Goal: Task Accomplishment & Management: Use online tool/utility

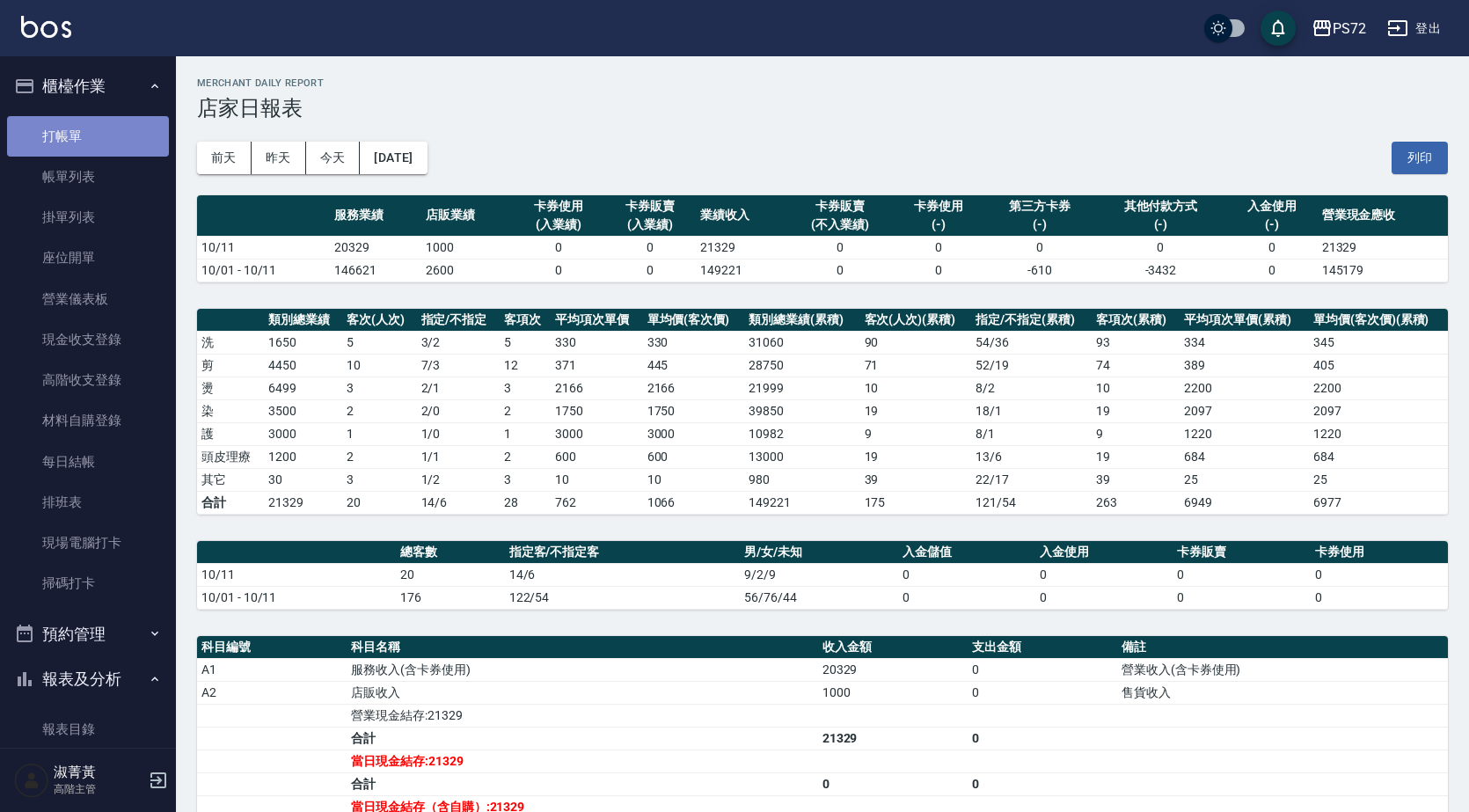
click at [127, 123] on link "打帳單" at bounding box center [87, 136] width 162 height 41
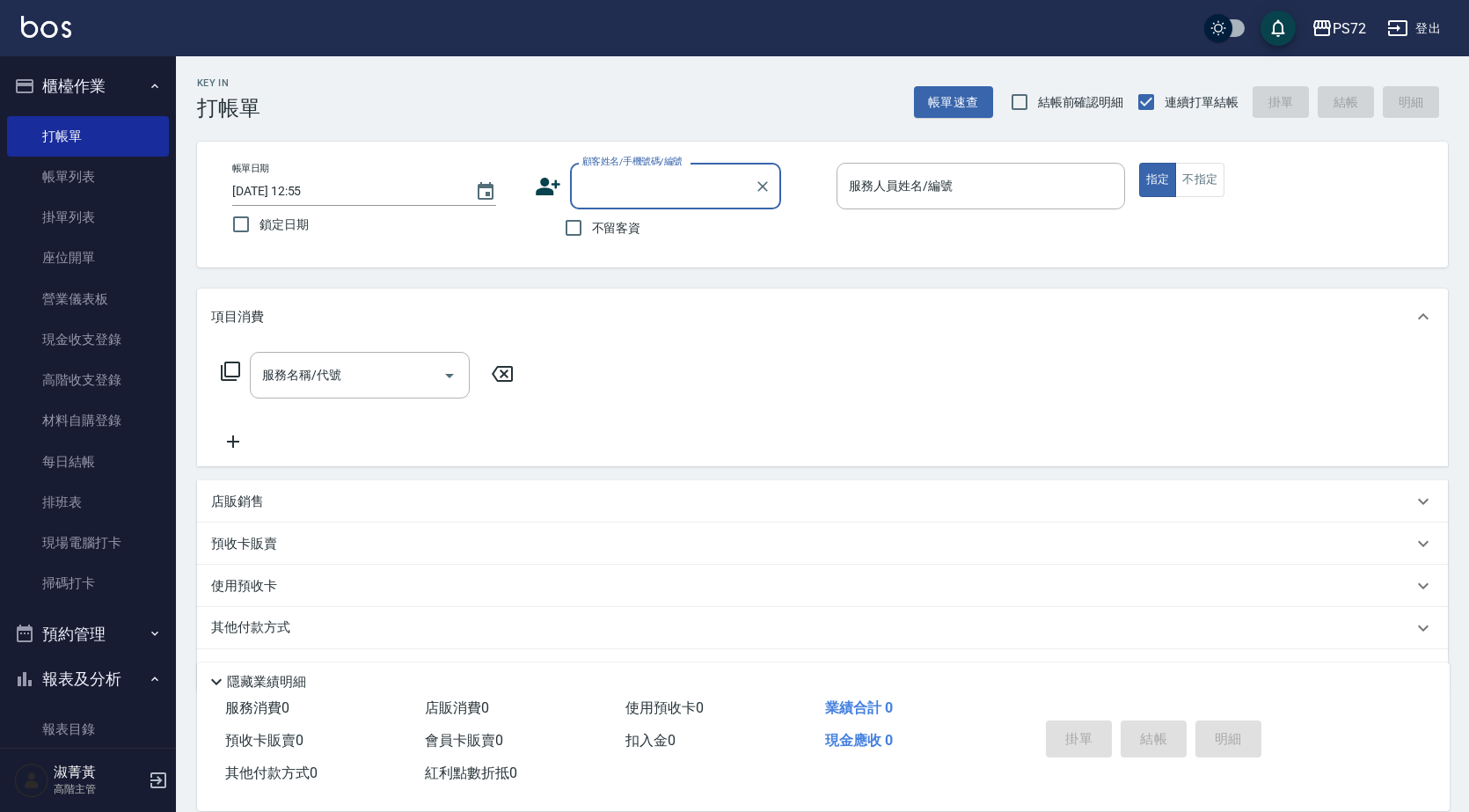
click at [706, 191] on input "顧客姓名/手機號碼/編號" at bounding box center [662, 186] width 169 height 31
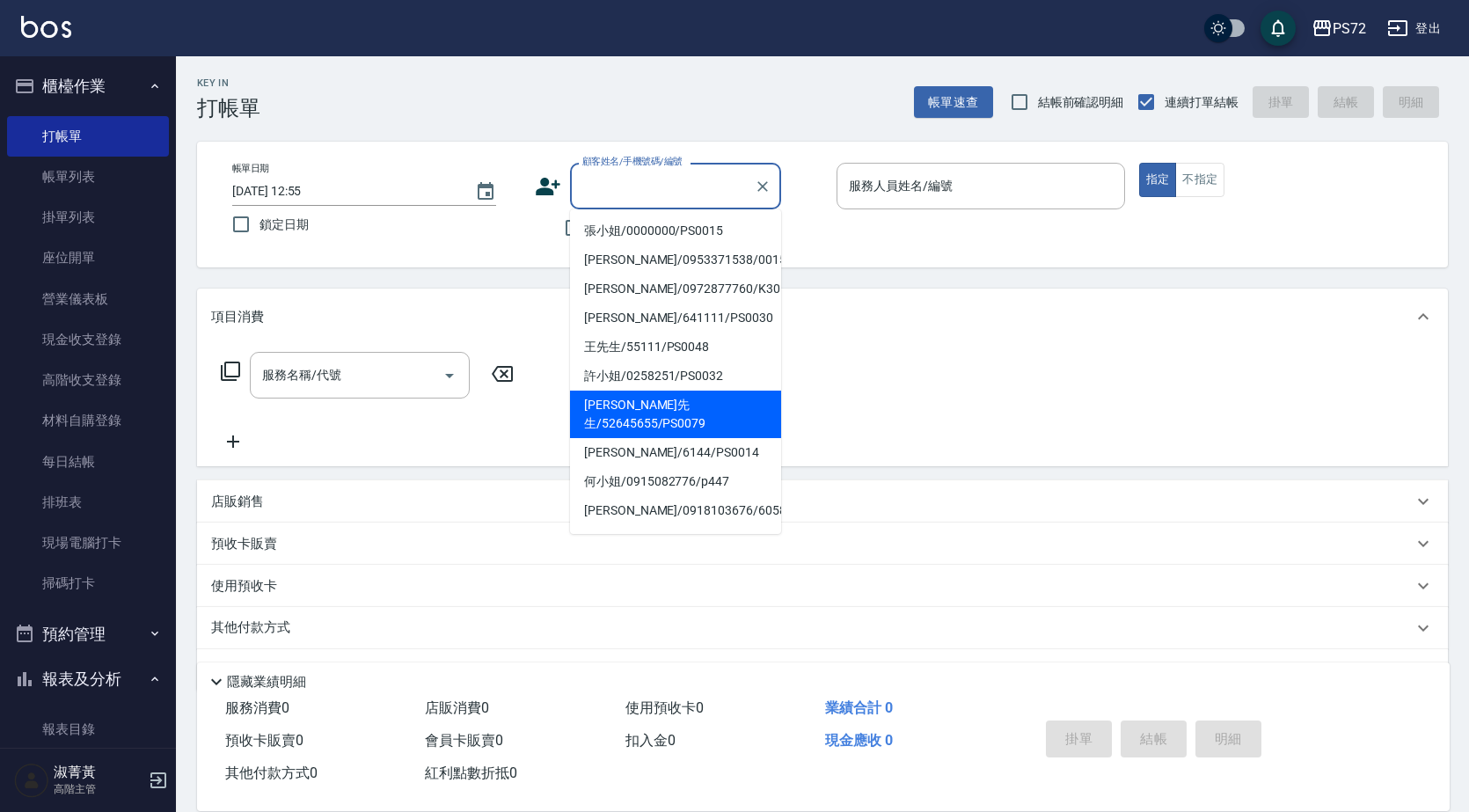
drag, startPoint x: 716, startPoint y: 319, endPoint x: 740, endPoint y: 404, distance: 88.3
click at [740, 404] on ul "張小姐/0000000/PS0015 [PERSON_NAME]/0953371538/0015 [PERSON_NAME]/0972877760/K3011…" at bounding box center [675, 372] width 211 height 325
click at [740, 404] on li "[PERSON_NAME]先生/52645655/PS0079" at bounding box center [675, 414] width 211 height 47
type input "[PERSON_NAME]先生/52645655/PS0079"
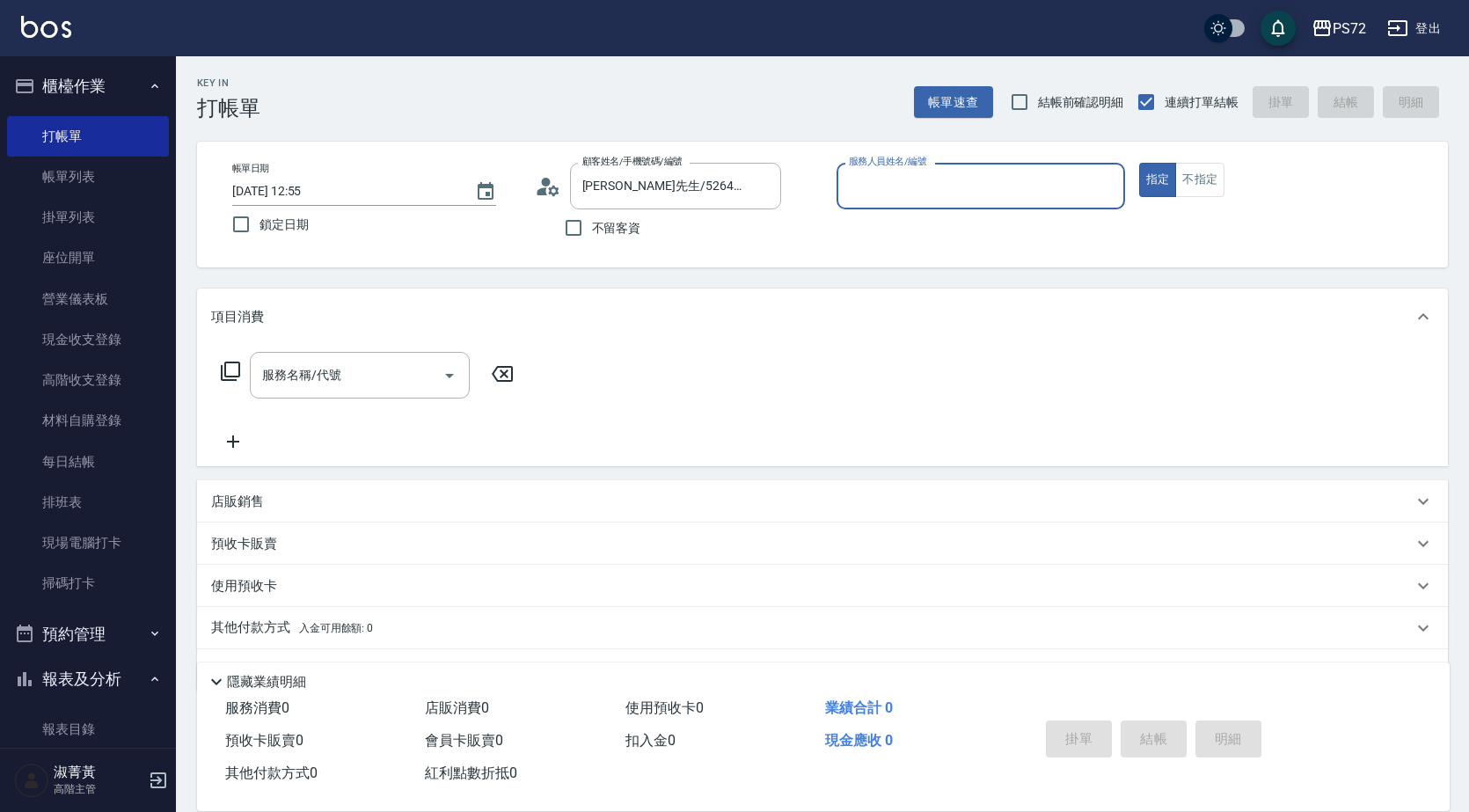
type input "小Hi-02"
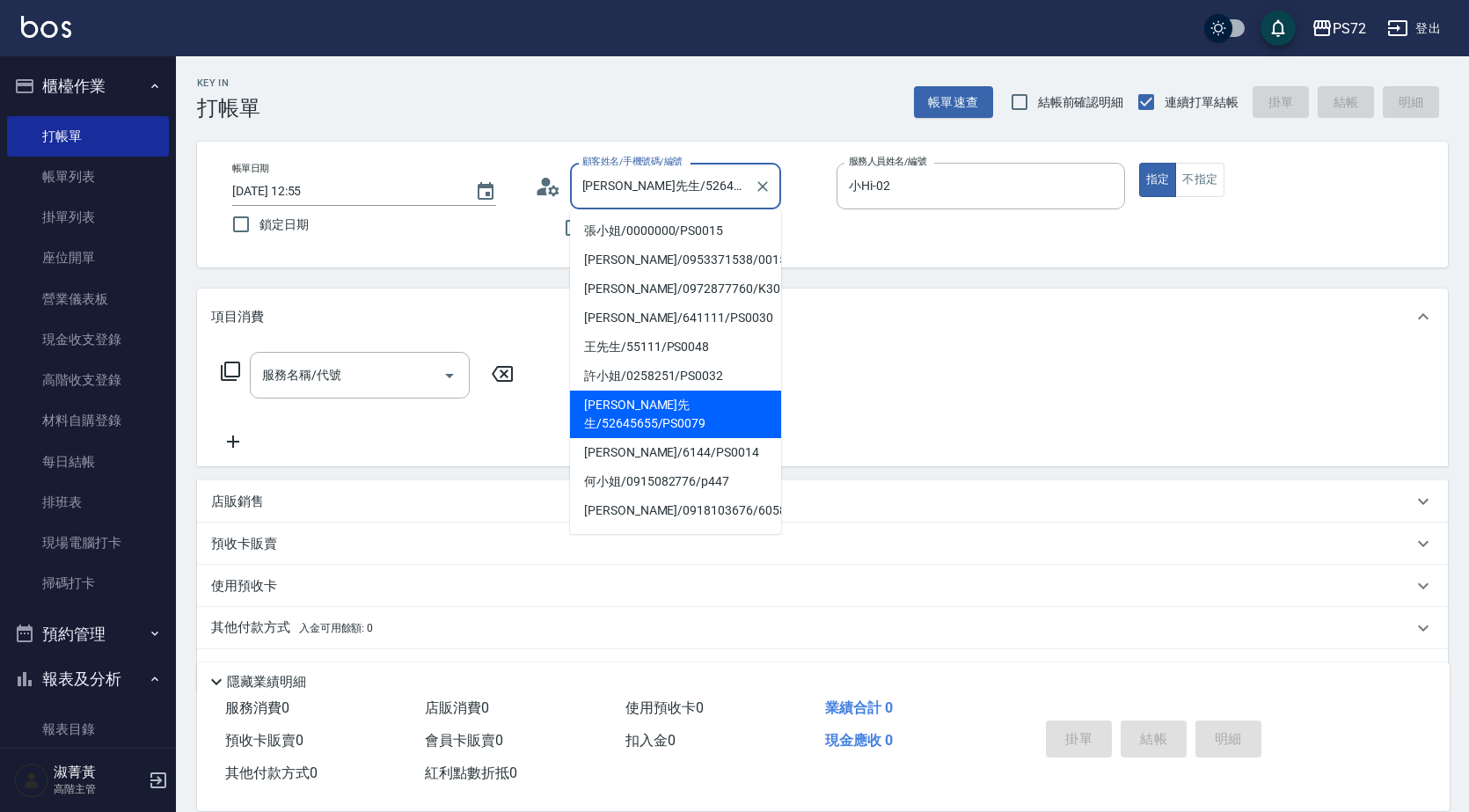
click at [693, 180] on input "[PERSON_NAME]先生/52645655/PS0079" at bounding box center [662, 186] width 169 height 31
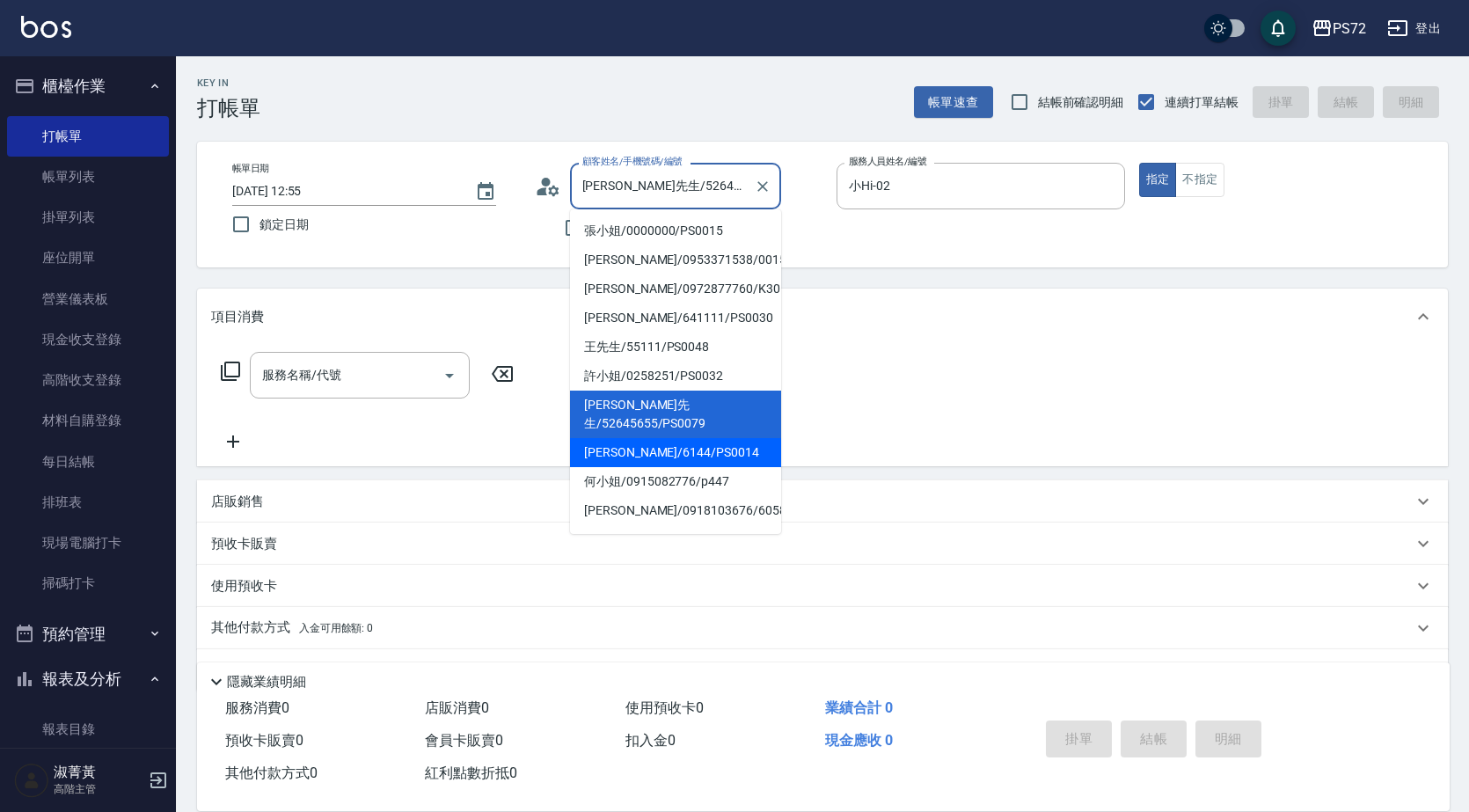
click at [709, 438] on li "[PERSON_NAME]/6144/PS0014" at bounding box center [675, 452] width 211 height 29
type input "[PERSON_NAME]/6144/PS0014"
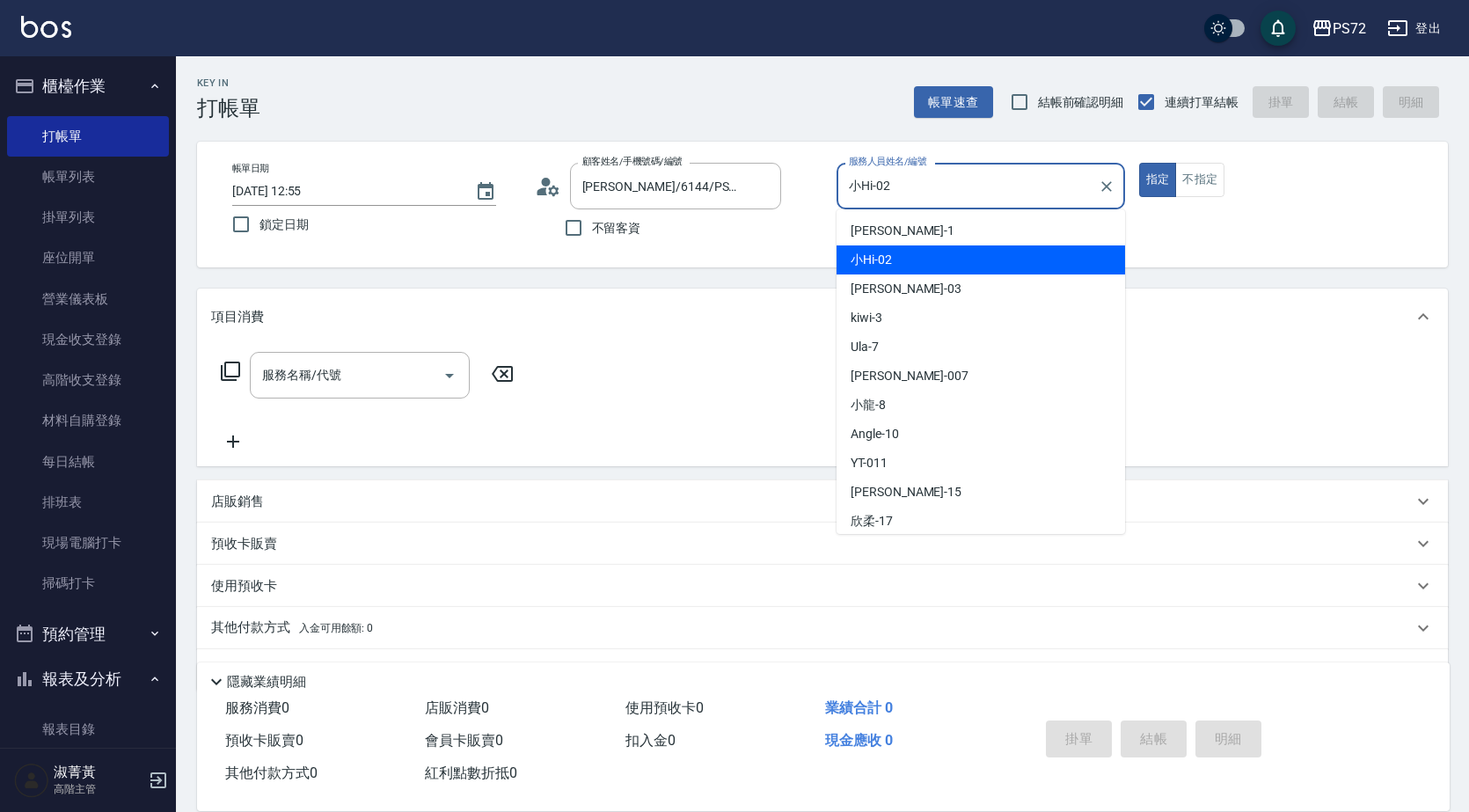
click at [1021, 186] on input "小Hi-02" at bounding box center [967, 186] width 247 height 31
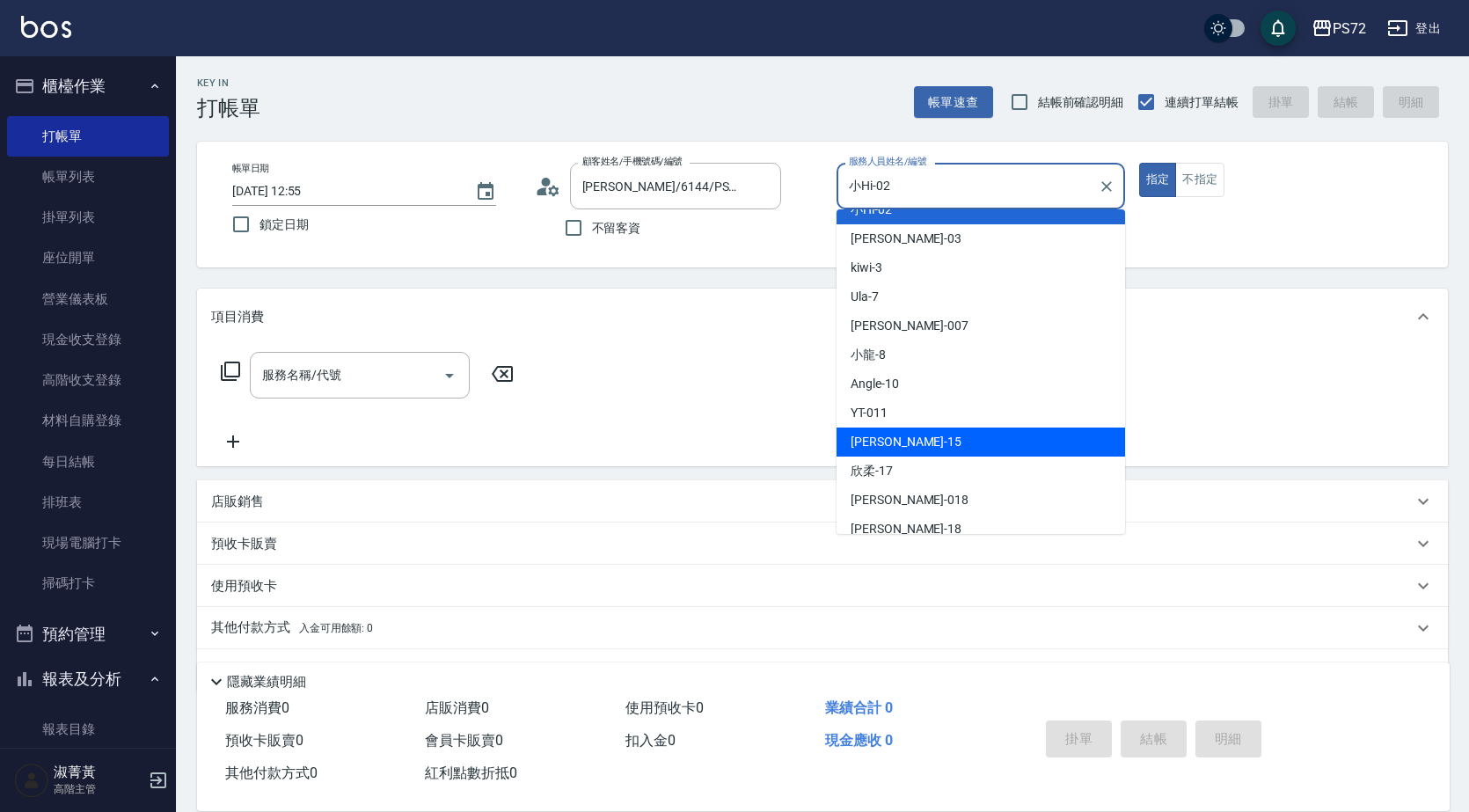
scroll to position [96, 0]
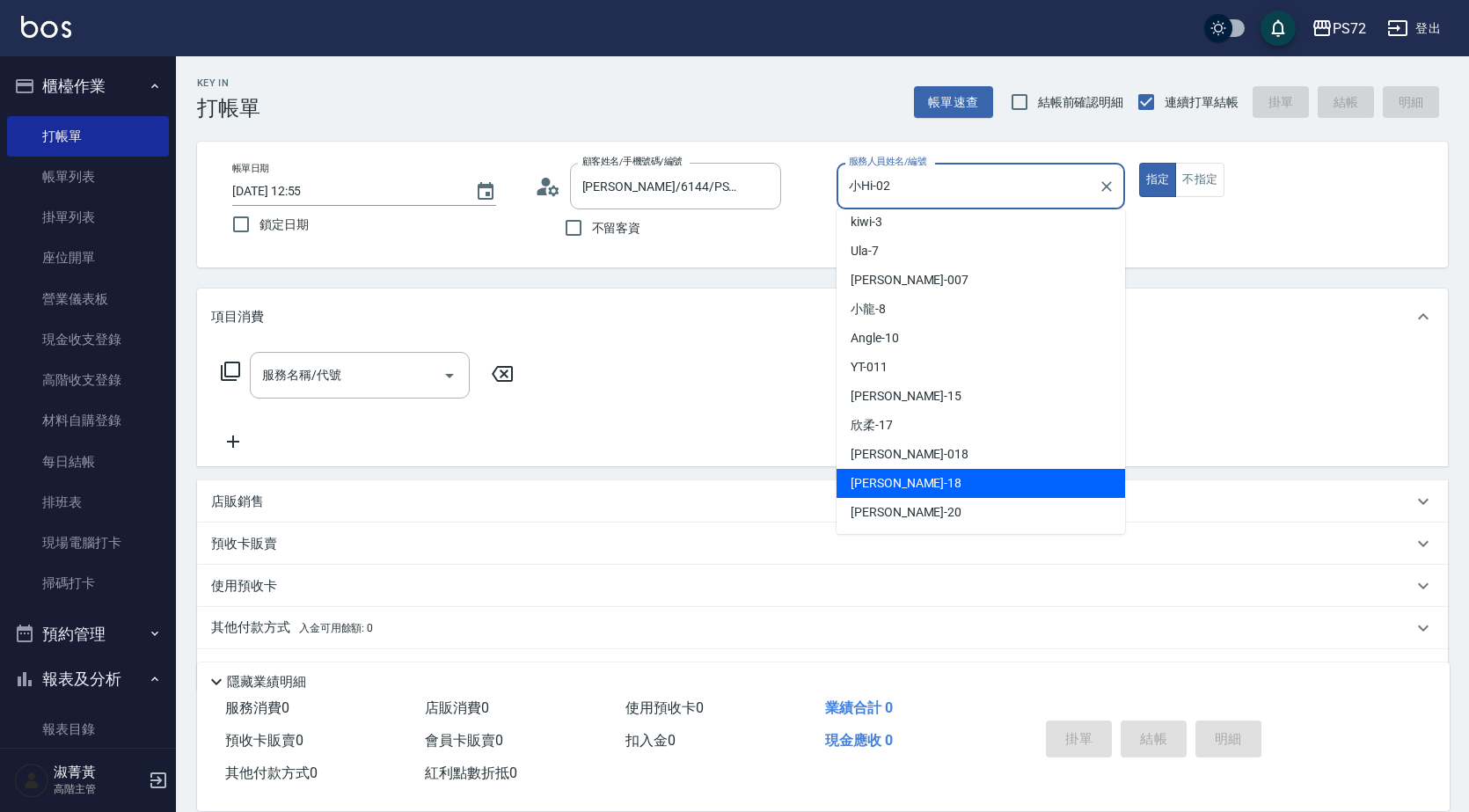
click at [973, 491] on div "[PERSON_NAME] -18" at bounding box center [981, 482] width 288 height 29
type input "[PERSON_NAME]-18"
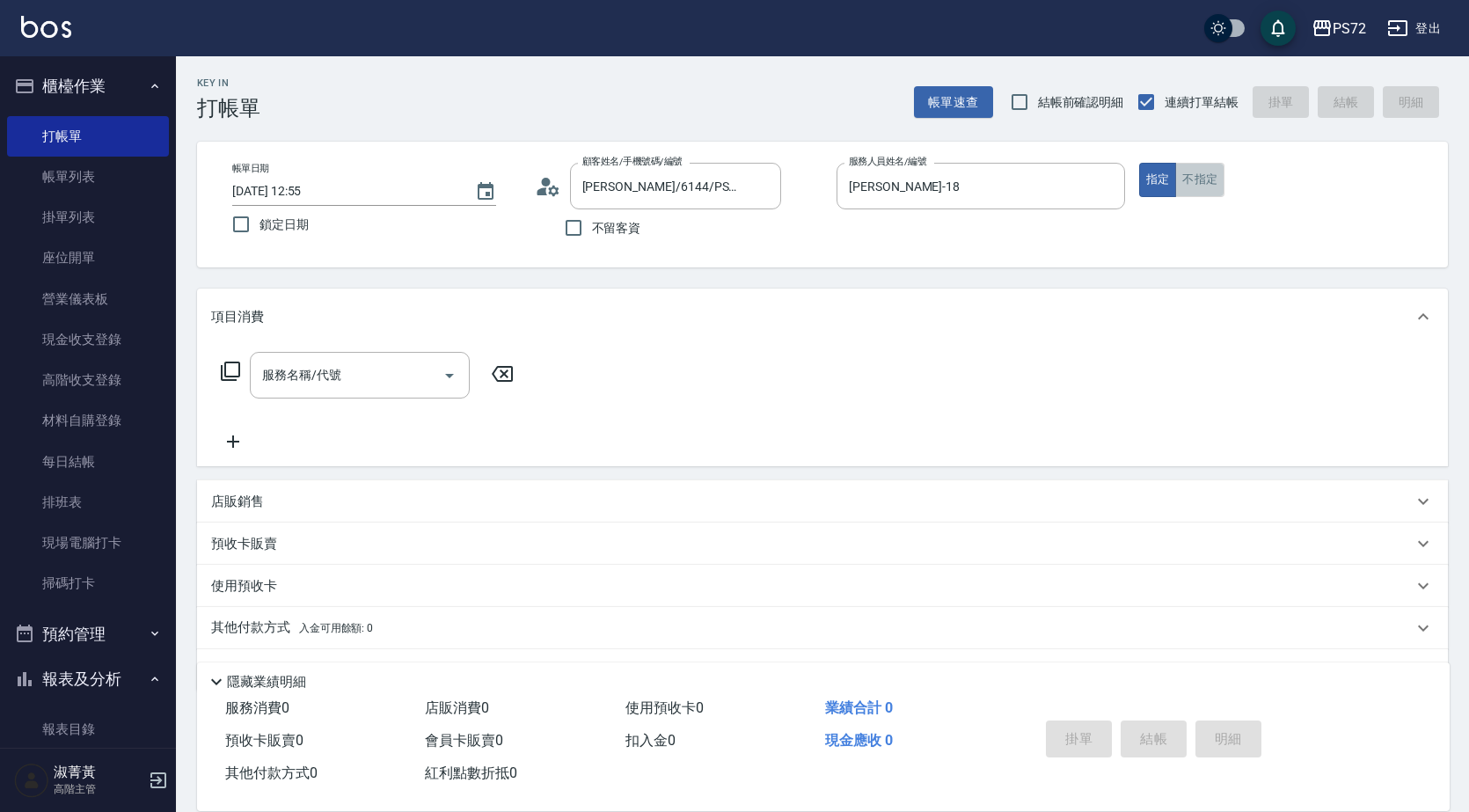
click at [1206, 180] on button "不指定" at bounding box center [1200, 179] width 49 height 34
click at [405, 363] on input "服務名稱/代號" at bounding box center [347, 375] width 178 height 31
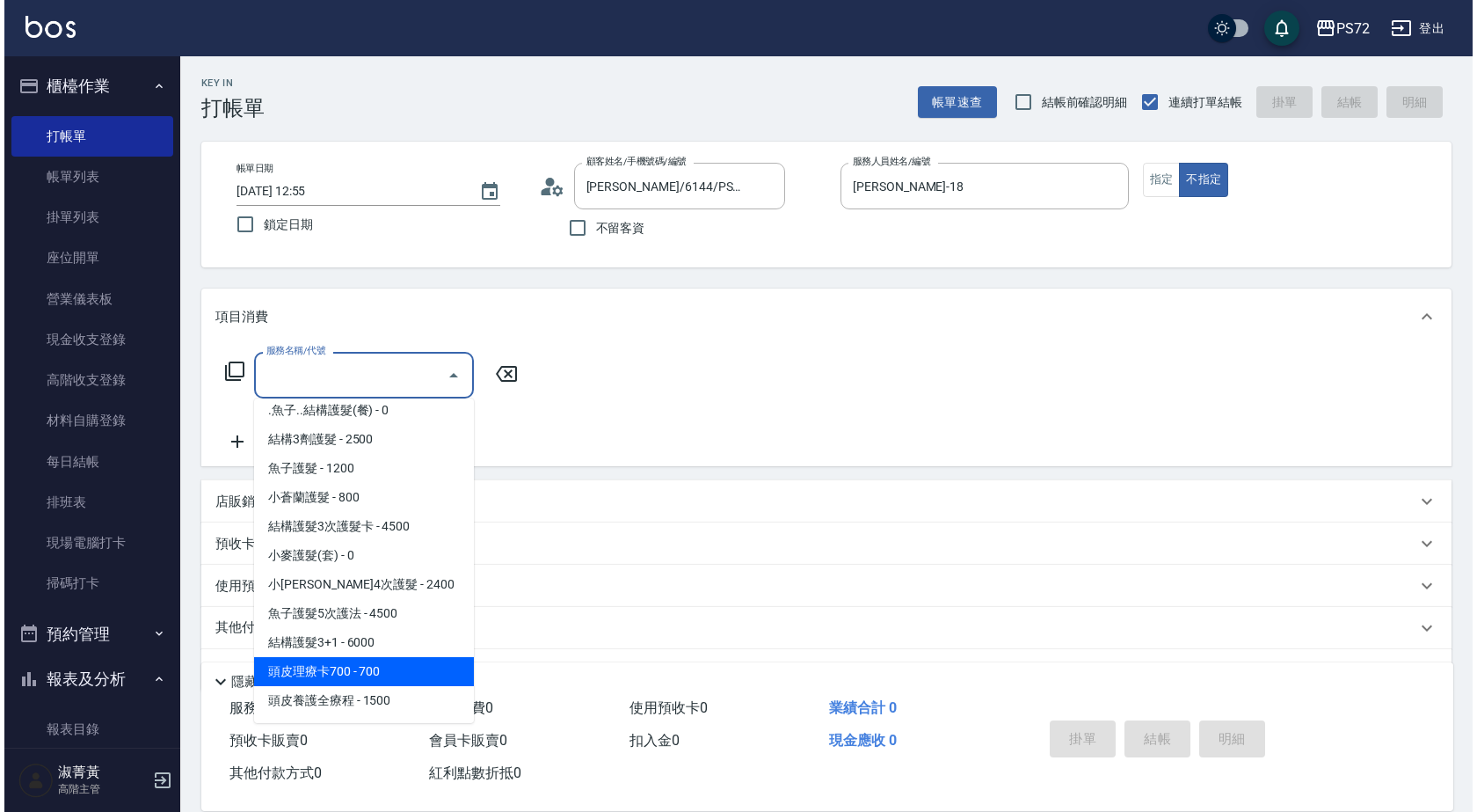
scroll to position [1143, 0]
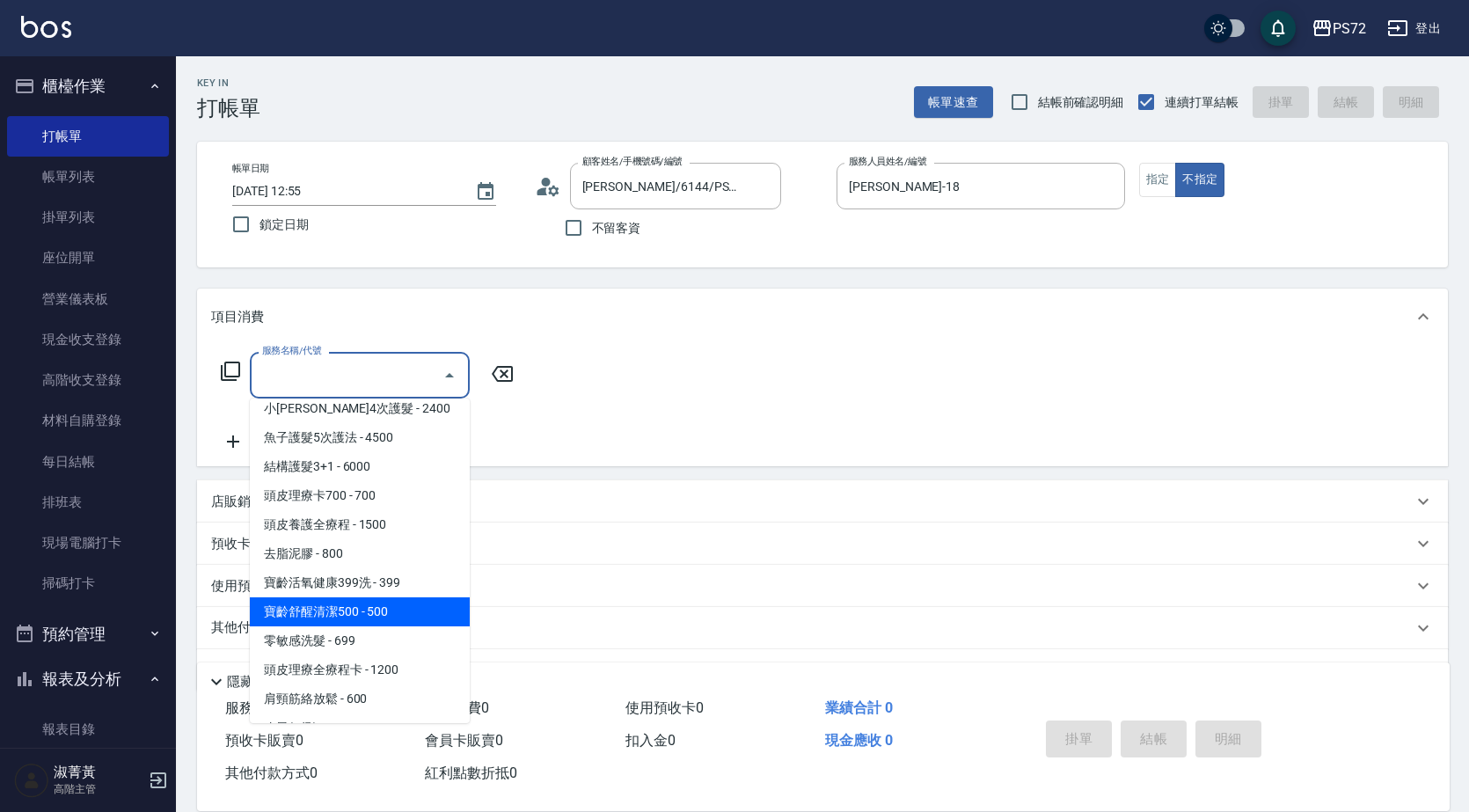
drag, startPoint x: 403, startPoint y: 607, endPoint x: 447, endPoint y: 554, distance: 68.9
click at [403, 606] on span "寶齡舒醒清潔500 - 500" at bounding box center [359, 611] width 220 height 29
type input "寶齡舒醒清潔500(628)"
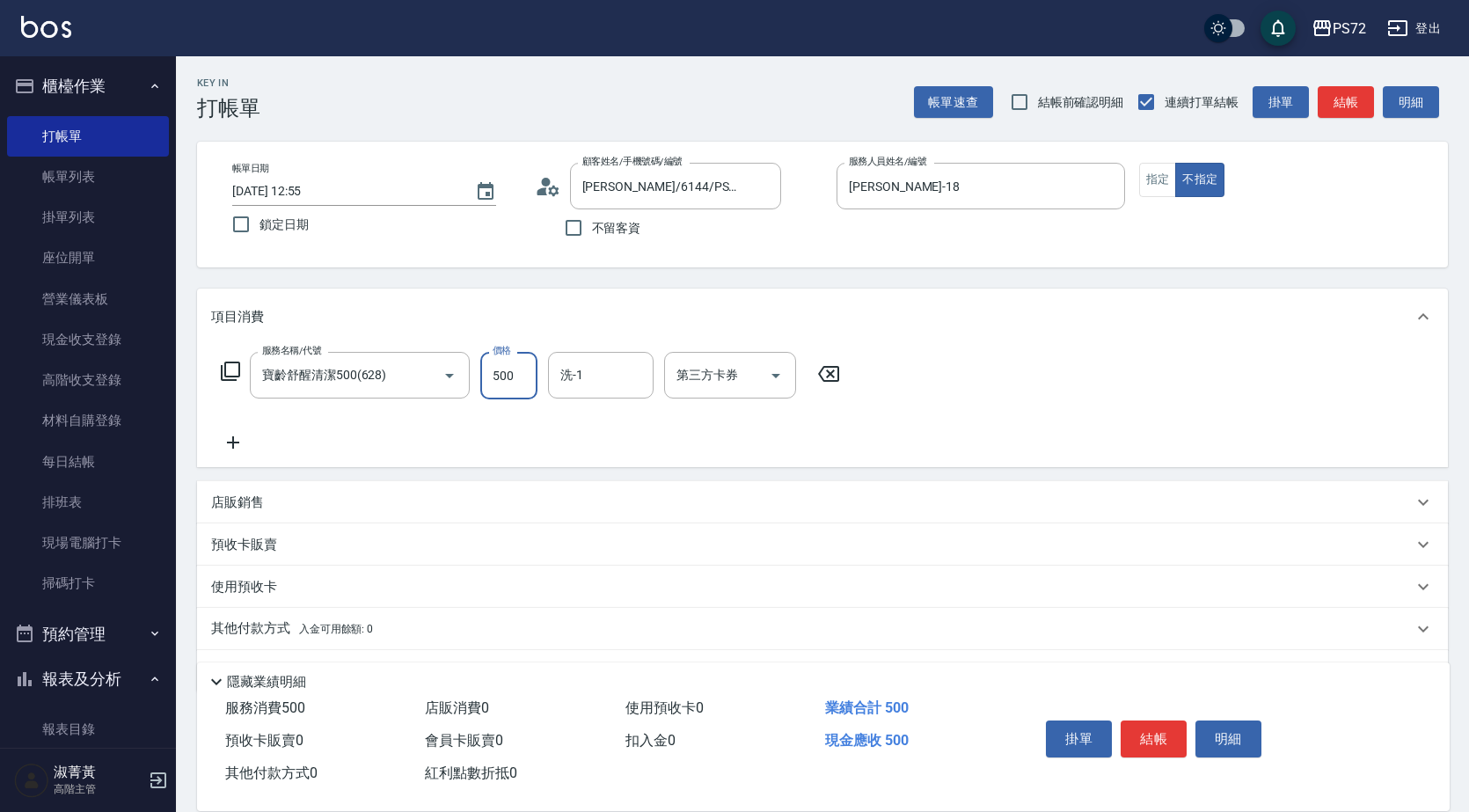
click at [496, 383] on input "500" at bounding box center [508, 375] width 58 height 47
type input "600"
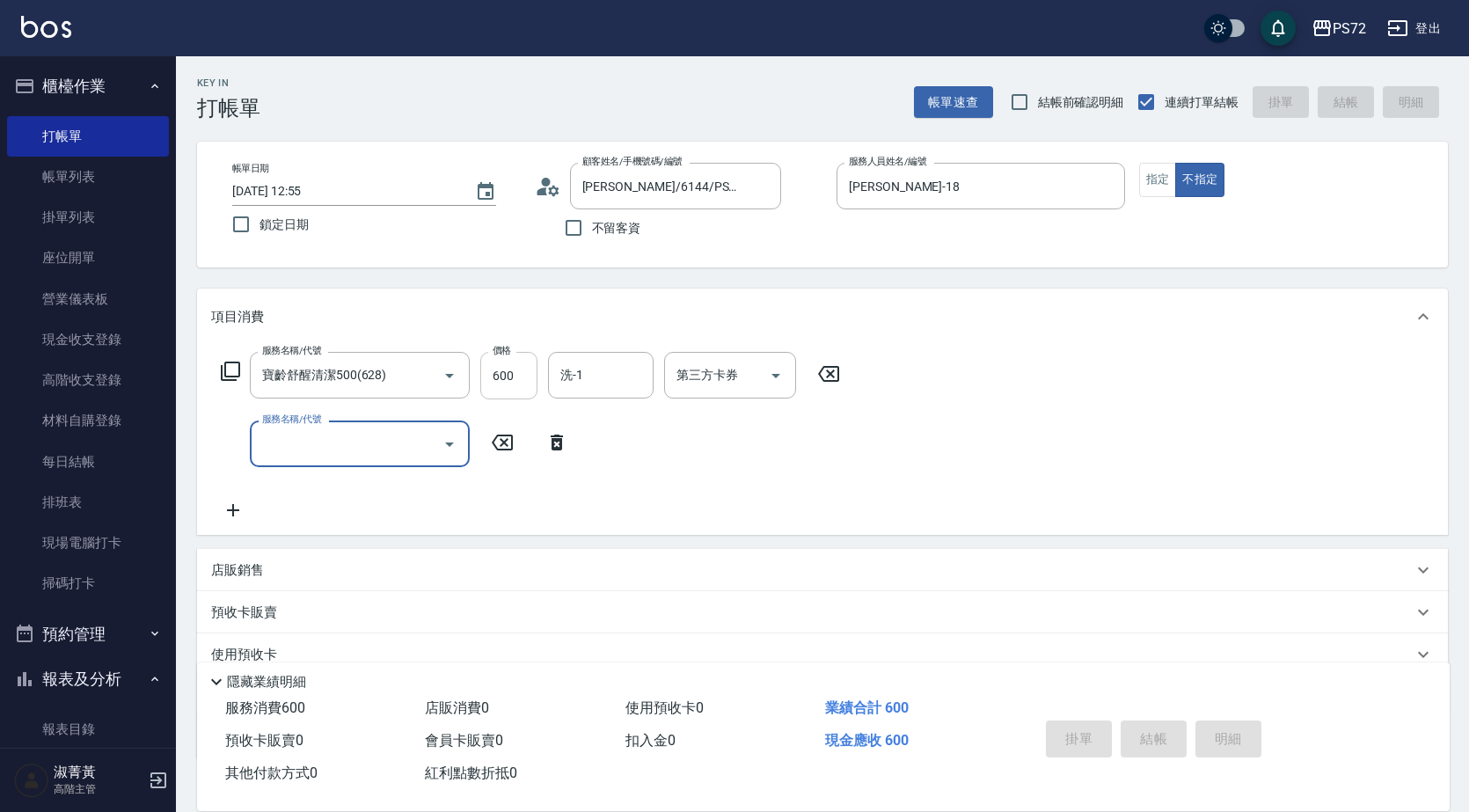
type input "[DATE] 12:56"
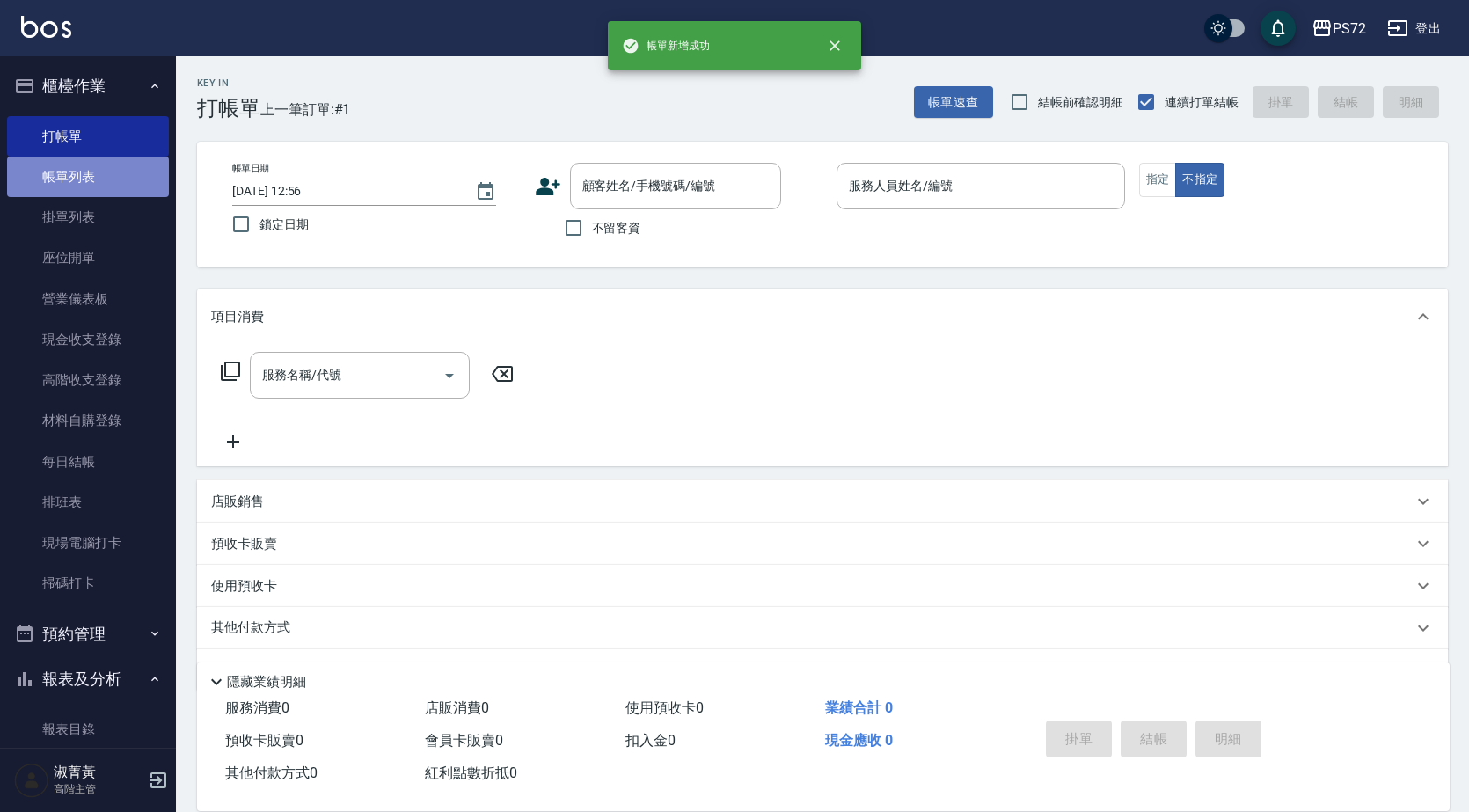
click at [116, 189] on link "帳單列表" at bounding box center [87, 177] width 162 height 41
